Goal: Task Accomplishment & Management: Use online tool/utility

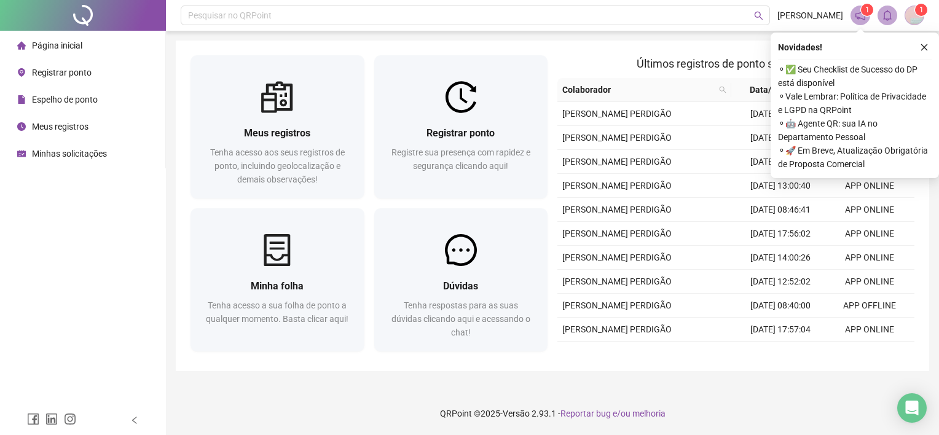
click at [61, 73] on span "Registrar ponto" at bounding box center [62, 73] width 60 height 10
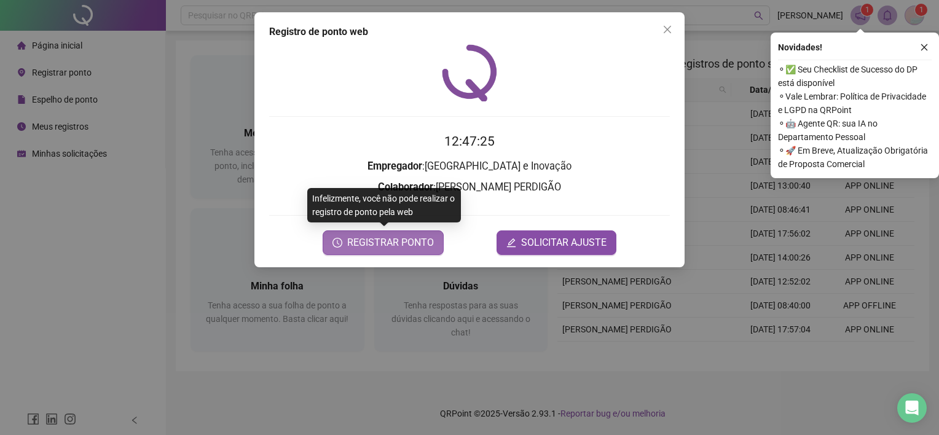
click at [394, 240] on span "REGISTRAR PONTO" at bounding box center [390, 242] width 87 height 15
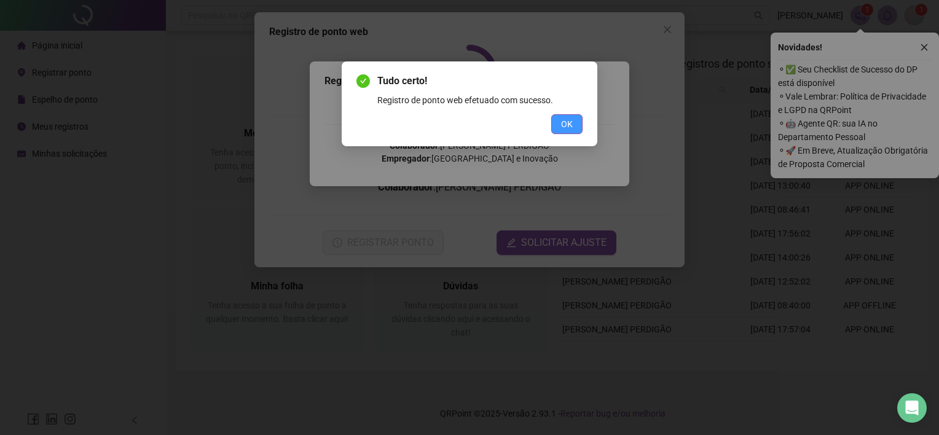
click at [567, 126] on span "OK" at bounding box center [567, 124] width 12 height 14
